Goal: Information Seeking & Learning: Learn about a topic

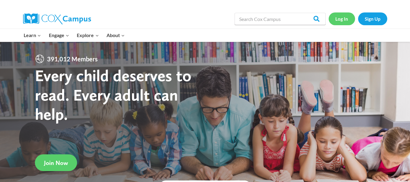
click at [341, 19] on link "Log In" at bounding box center [342, 18] width 26 height 12
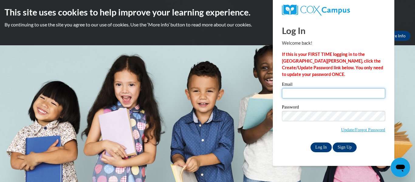
type input "tn05712@georgiasouthern.edu"
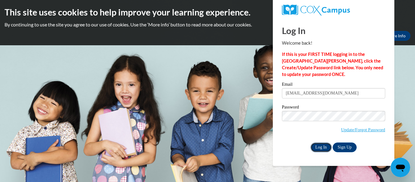
click at [317, 145] on input "Log In" at bounding box center [320, 147] width 21 height 10
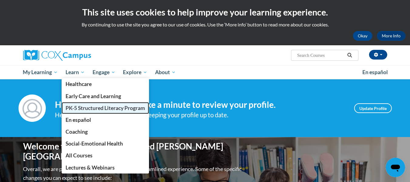
click at [73, 109] on span "PK-5 Structured Literacy Program" at bounding box center [106, 108] width 80 height 6
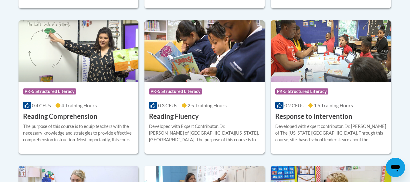
scroll to position [569, 0]
click at [71, 123] on div "The purpose of this course is to equip teachers with the necessary knowledge an…" at bounding box center [78, 133] width 111 height 20
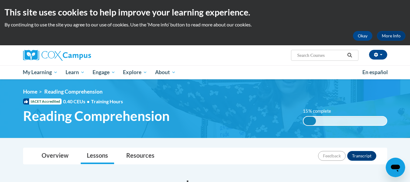
click at [327, 123] on div "15% complete 0.001%" at bounding box center [345, 121] width 84 height 10
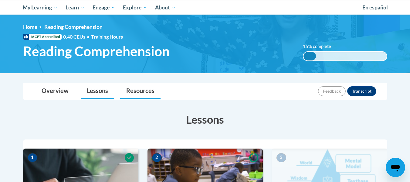
scroll to position [65, 0]
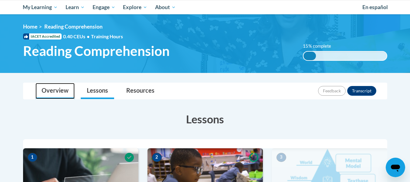
click at [63, 89] on link "Overview" at bounding box center [55, 91] width 39 height 16
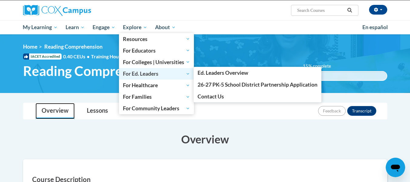
scroll to position [45, 0]
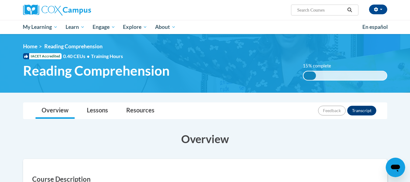
click at [102, 142] on h3 "Overview" at bounding box center [205, 138] width 364 height 15
click at [357, 106] on button "Transcript" at bounding box center [361, 111] width 29 height 10
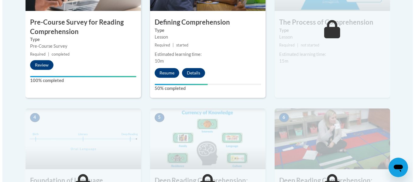
scroll to position [263, 0]
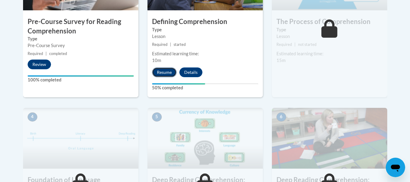
click at [164, 75] on button "Resume" at bounding box center [164, 72] width 25 height 10
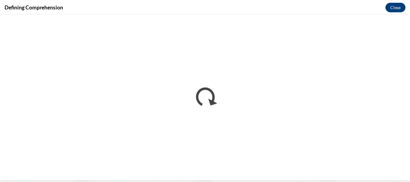
scroll to position [0, 0]
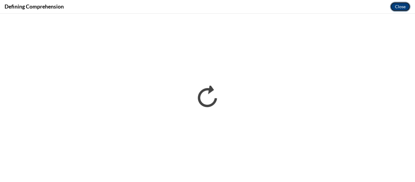
click at [397, 10] on button "Close" at bounding box center [400, 7] width 20 height 10
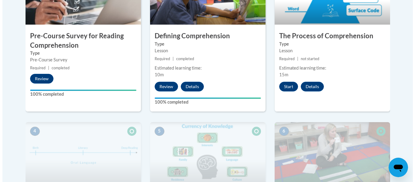
scroll to position [254, 0]
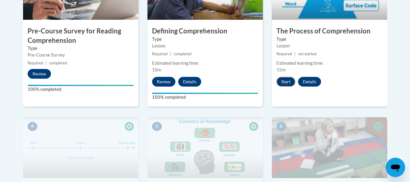
click at [287, 79] on button "Start" at bounding box center [285, 82] width 19 height 10
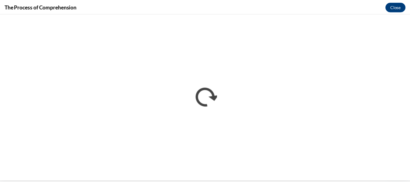
scroll to position [0, 0]
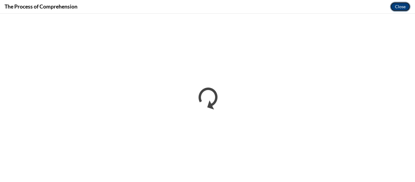
click at [403, 7] on button "Close" at bounding box center [400, 7] width 20 height 10
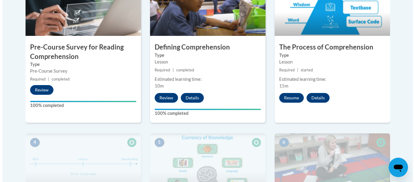
scroll to position [238, 0]
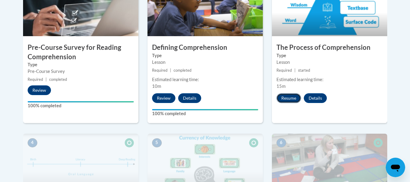
click at [286, 97] on button "Resume" at bounding box center [288, 98] width 25 height 10
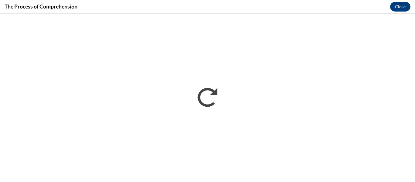
scroll to position [0, 0]
click at [398, 5] on button "Close" at bounding box center [400, 7] width 20 height 10
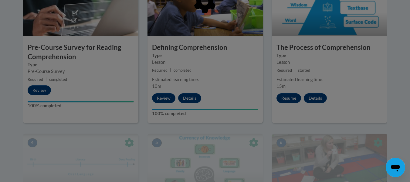
click at [286, 101] on div at bounding box center [205, 91] width 410 height 182
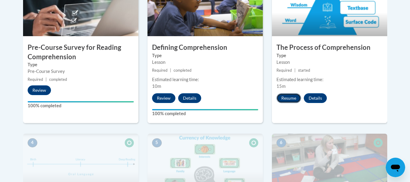
click at [286, 97] on button "Resume" at bounding box center [288, 98] width 25 height 10
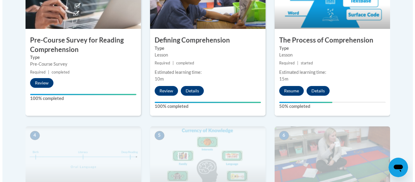
scroll to position [246, 0]
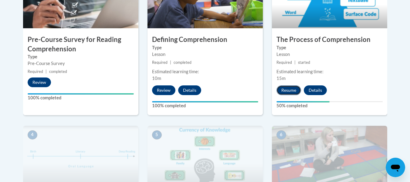
click at [293, 89] on button "Resume" at bounding box center [288, 90] width 25 height 10
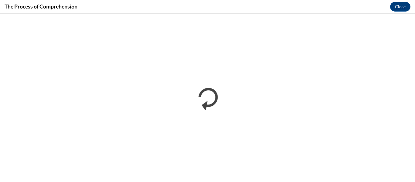
scroll to position [0, 0]
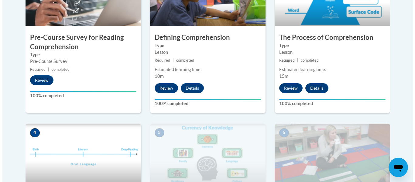
scroll to position [348, 0]
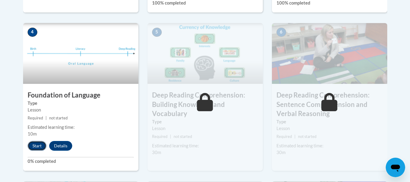
click at [38, 144] on button "Start" at bounding box center [37, 146] width 19 height 10
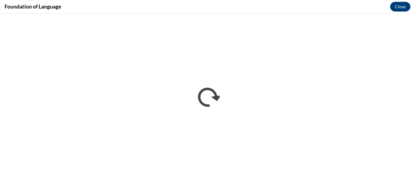
scroll to position [0, 0]
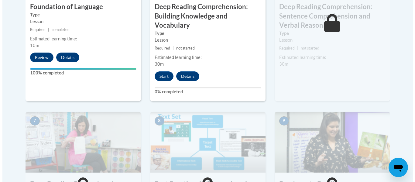
scroll to position [439, 0]
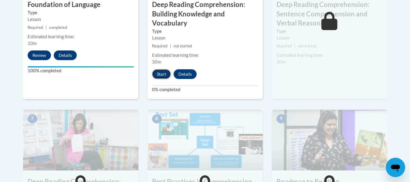
click at [164, 74] on button "Start" at bounding box center [161, 74] width 19 height 10
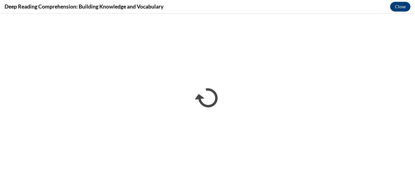
scroll to position [0, 0]
